Goal: Find specific page/section: Find specific page/section

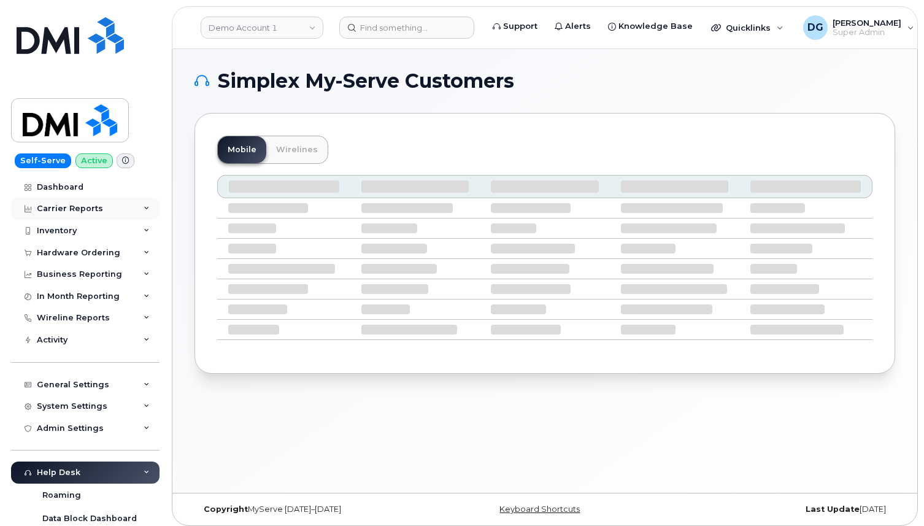
click at [120, 203] on div "Carrier Reports" at bounding box center [85, 209] width 149 height 22
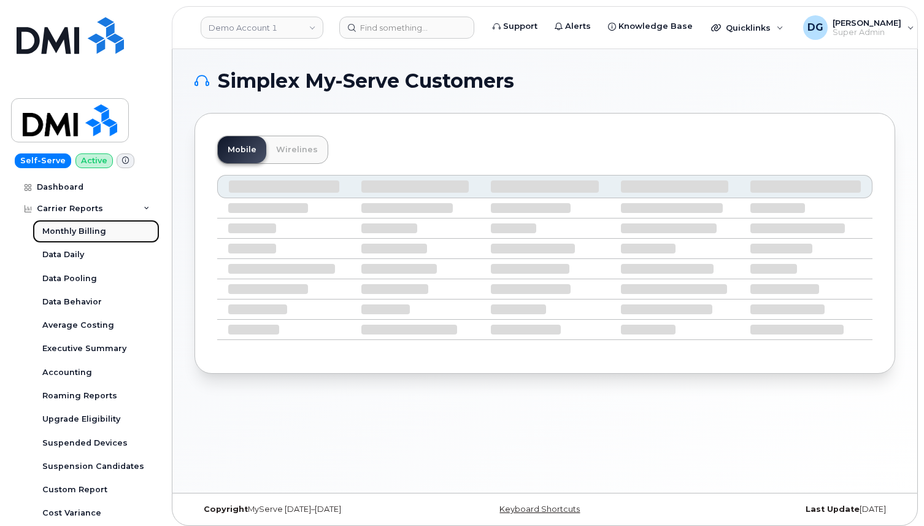
click at [101, 228] on div "Monthly Billing" at bounding box center [74, 231] width 64 height 11
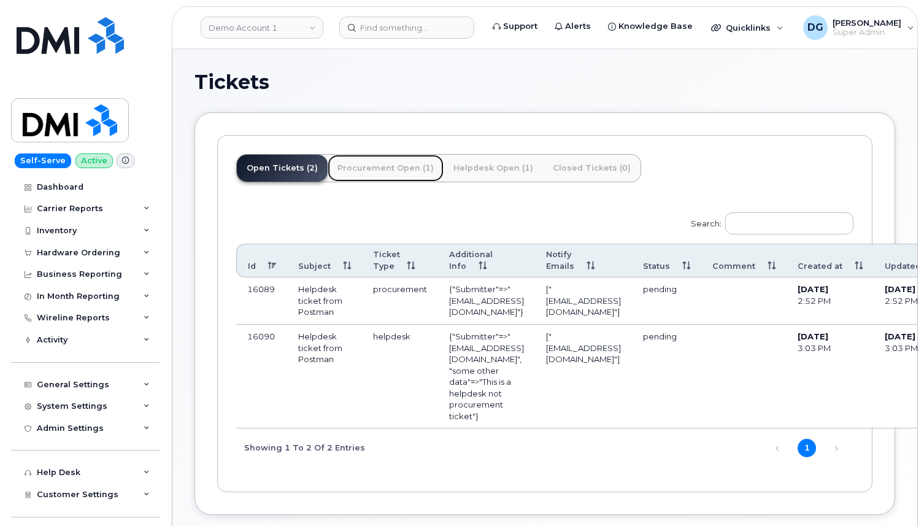
click at [385, 166] on link "Procurement Open (1)" at bounding box center [386, 168] width 116 height 27
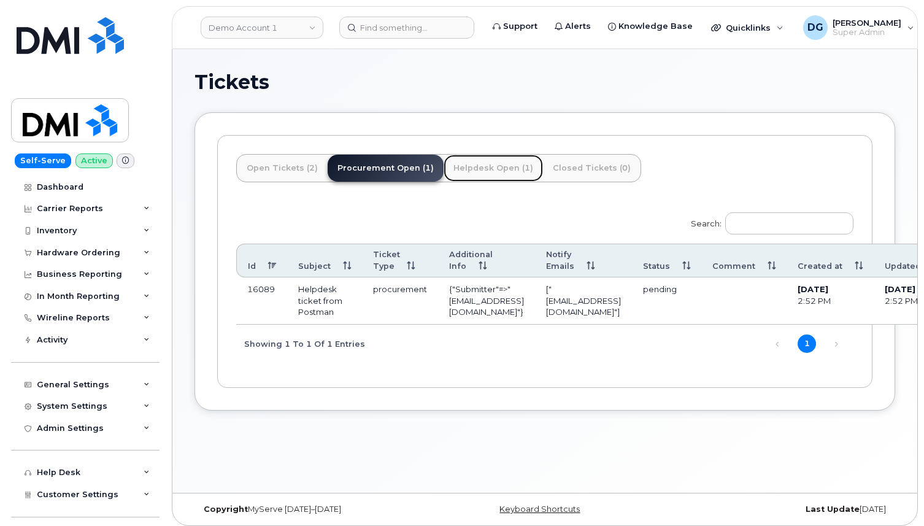
click at [469, 171] on link "Helpdesk Open (1)" at bounding box center [493, 168] width 99 height 27
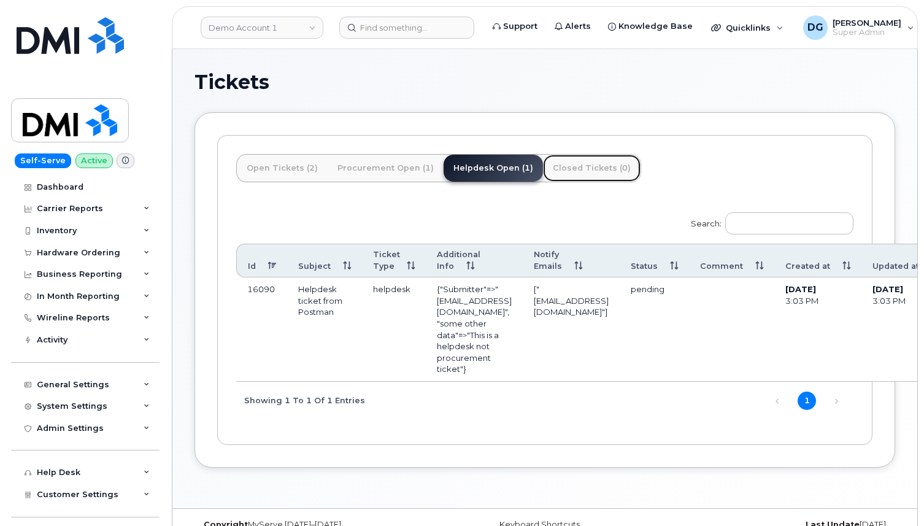
click at [575, 171] on link "Closed Tickets (0)" at bounding box center [592, 168] width 98 height 27
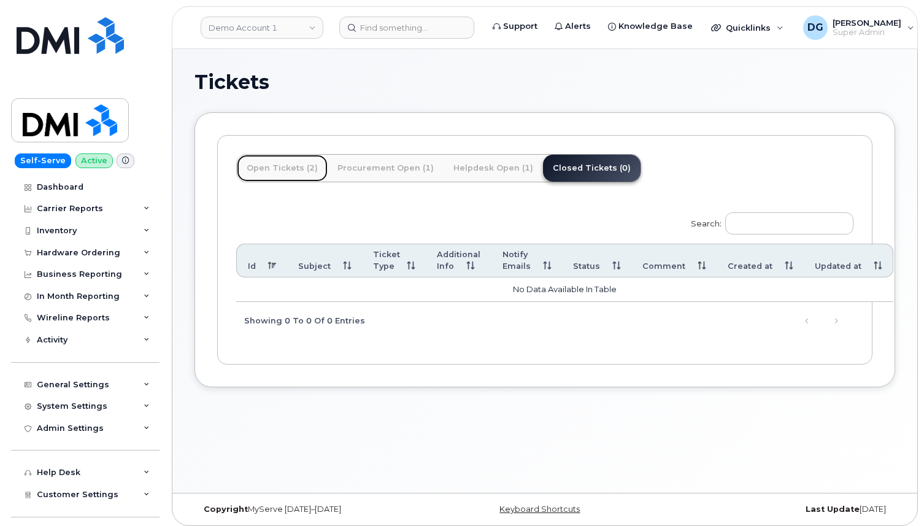
click at [284, 168] on link "Open Tickets (2)" at bounding box center [282, 168] width 91 height 27
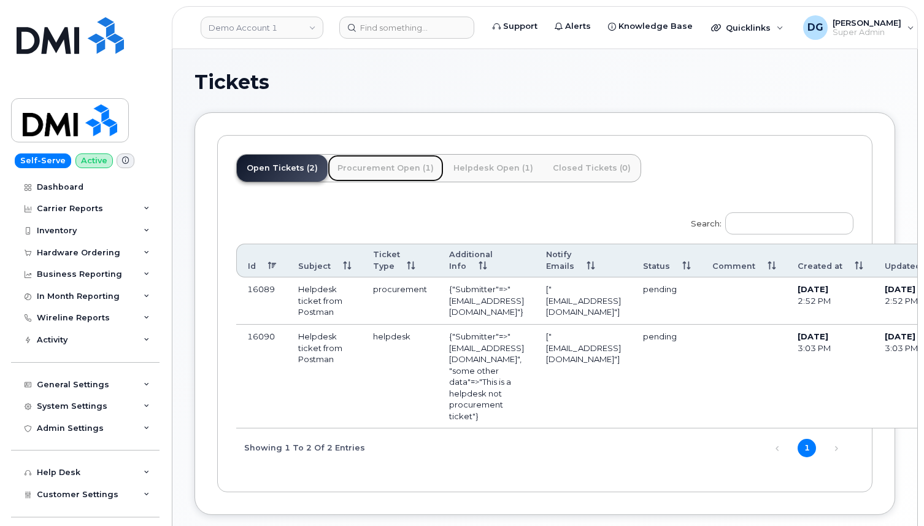
click at [399, 160] on link "Procurement Open (1)" at bounding box center [386, 168] width 116 height 27
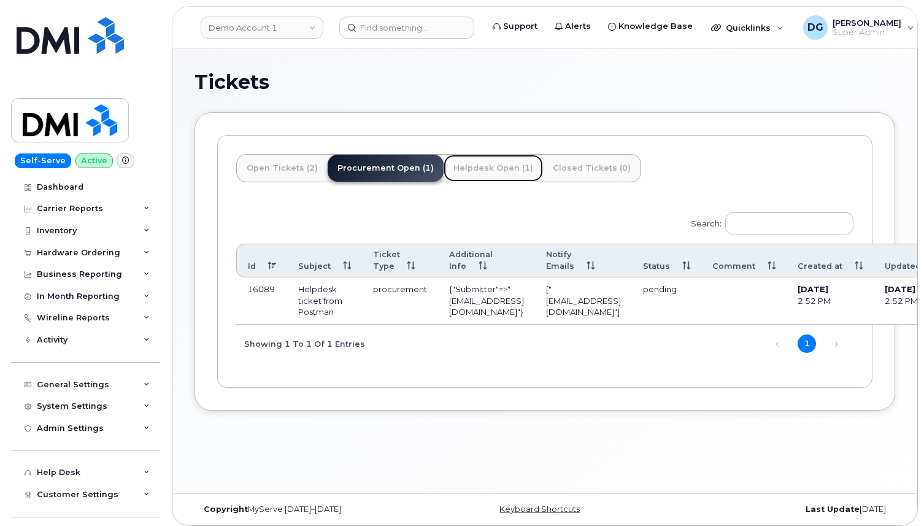
click at [463, 168] on link "Helpdesk Open (1)" at bounding box center [493, 168] width 99 height 27
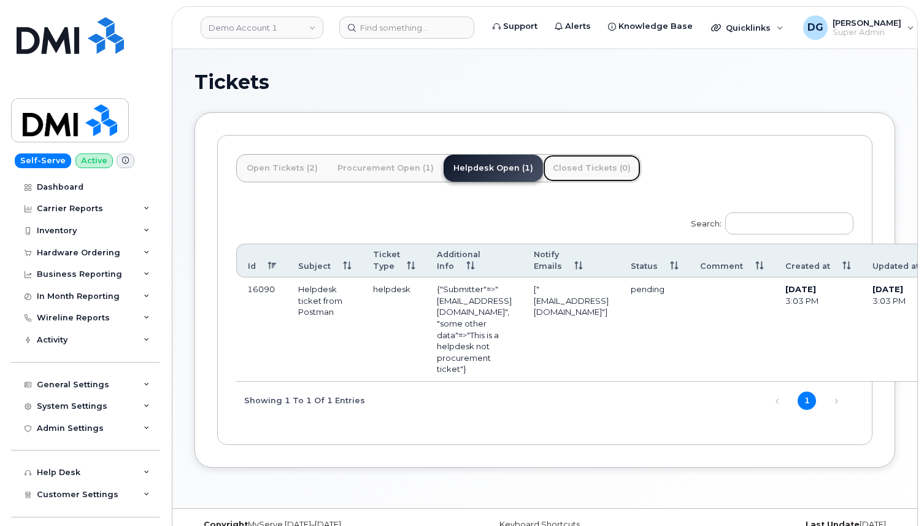
click at [556, 181] on link "Closed Tickets (0)" at bounding box center [592, 168] width 98 height 27
